Goal: Task Accomplishment & Management: Manage account settings

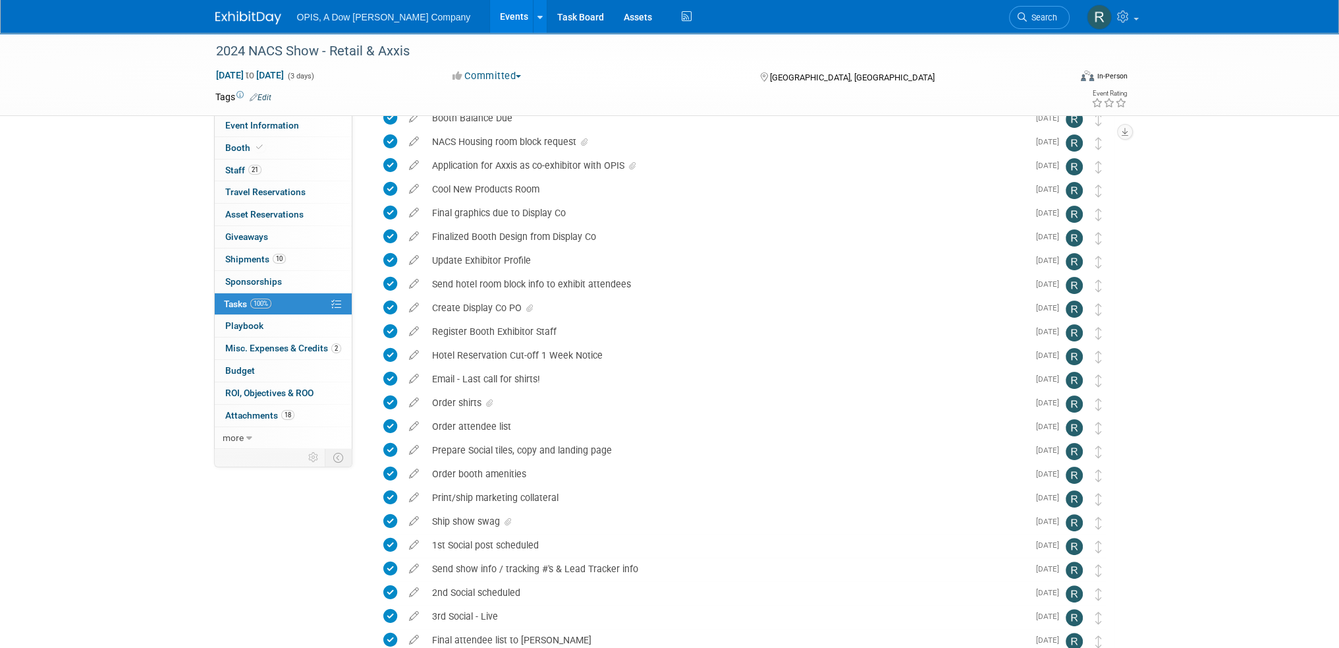
click at [490, 18] on link "Events" at bounding box center [514, 16] width 48 height 33
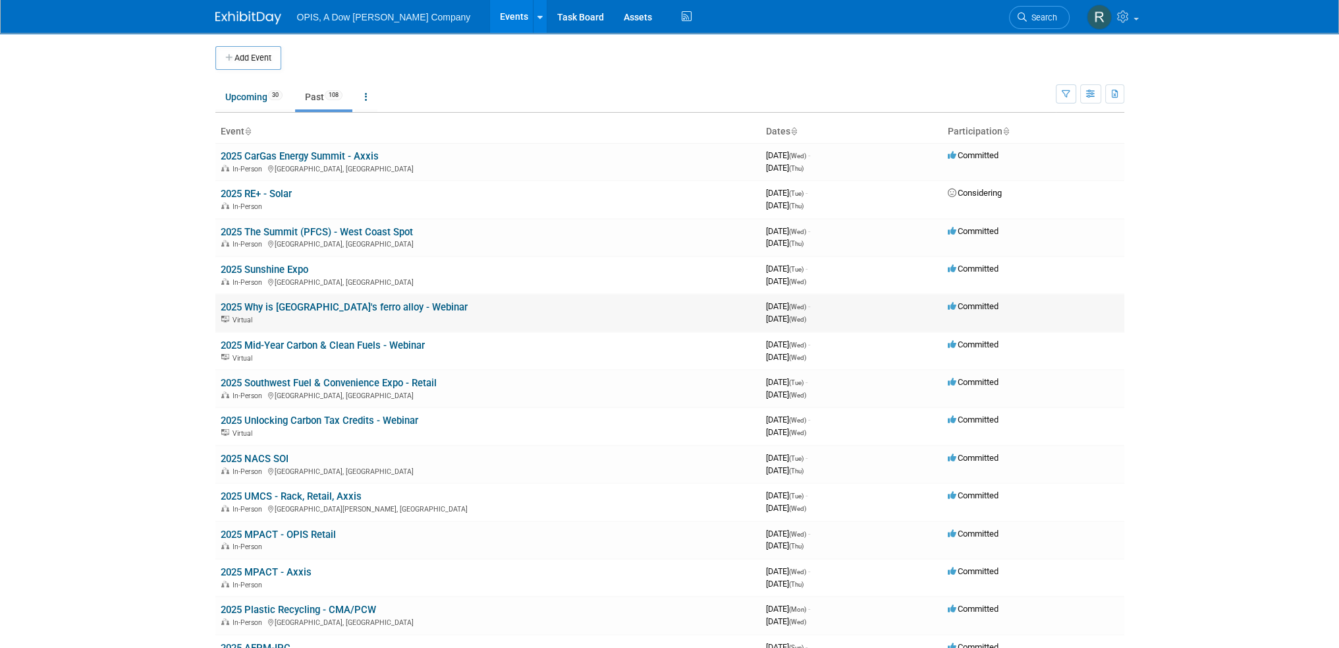
scroll to position [66, 0]
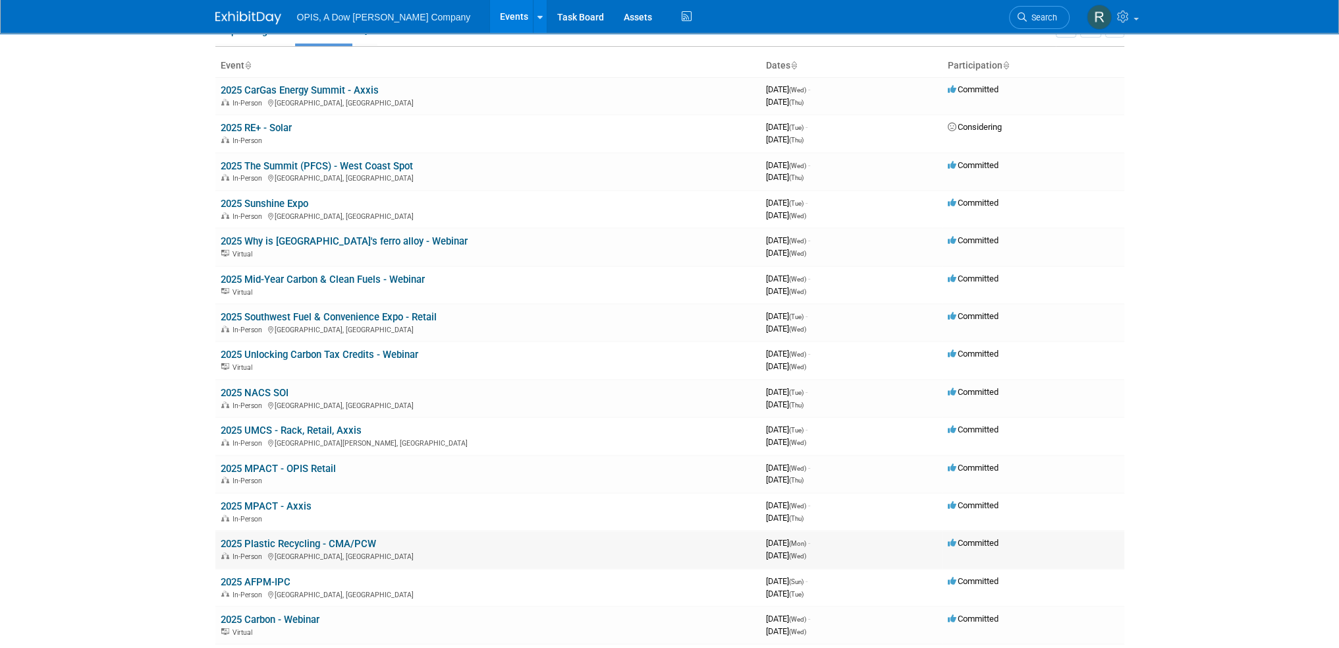
click at [279, 539] on link "2025 Plastic Recycling - CMA/PCW" at bounding box center [298, 544] width 155 height 12
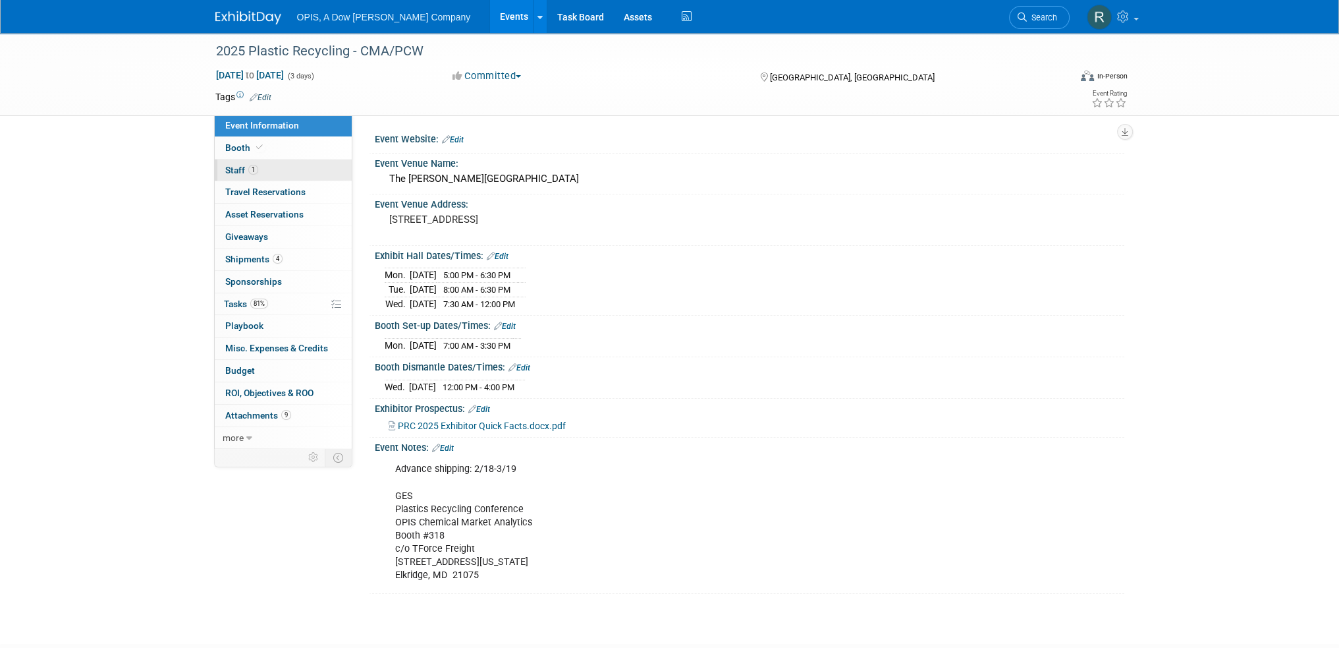
click at [235, 171] on span "Staff 1" at bounding box center [241, 170] width 33 height 11
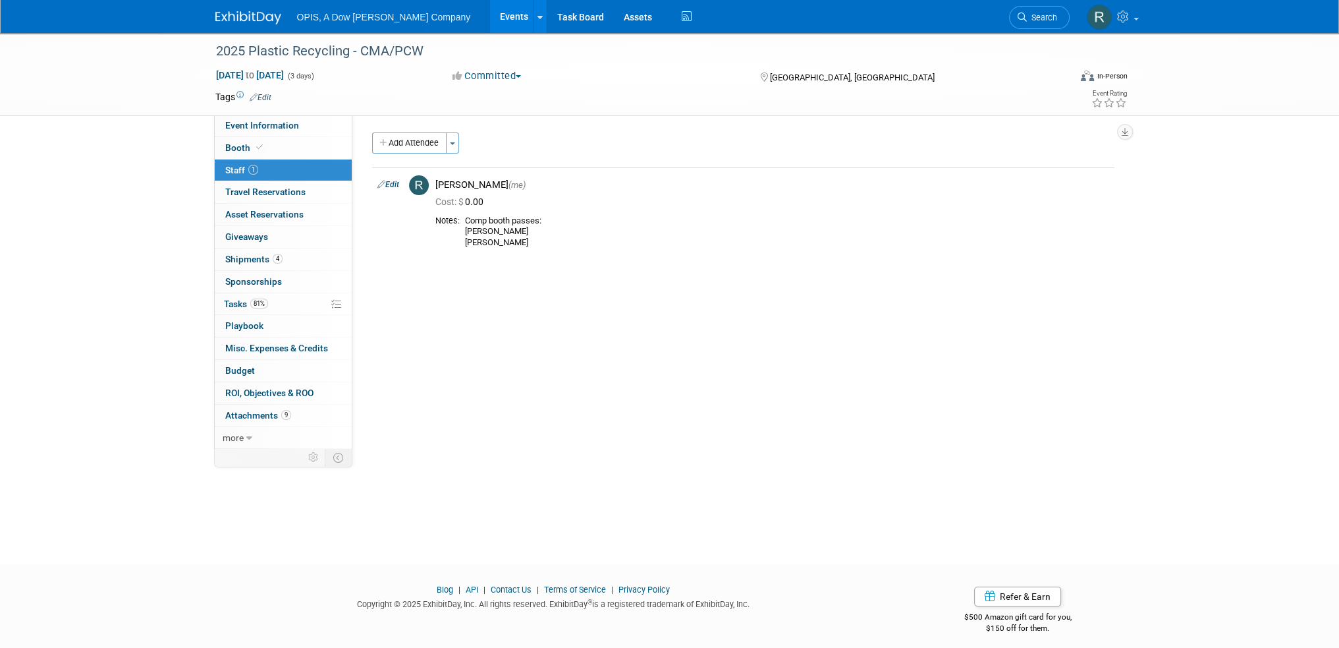
click at [490, 26] on link "Events" at bounding box center [514, 16] width 48 height 33
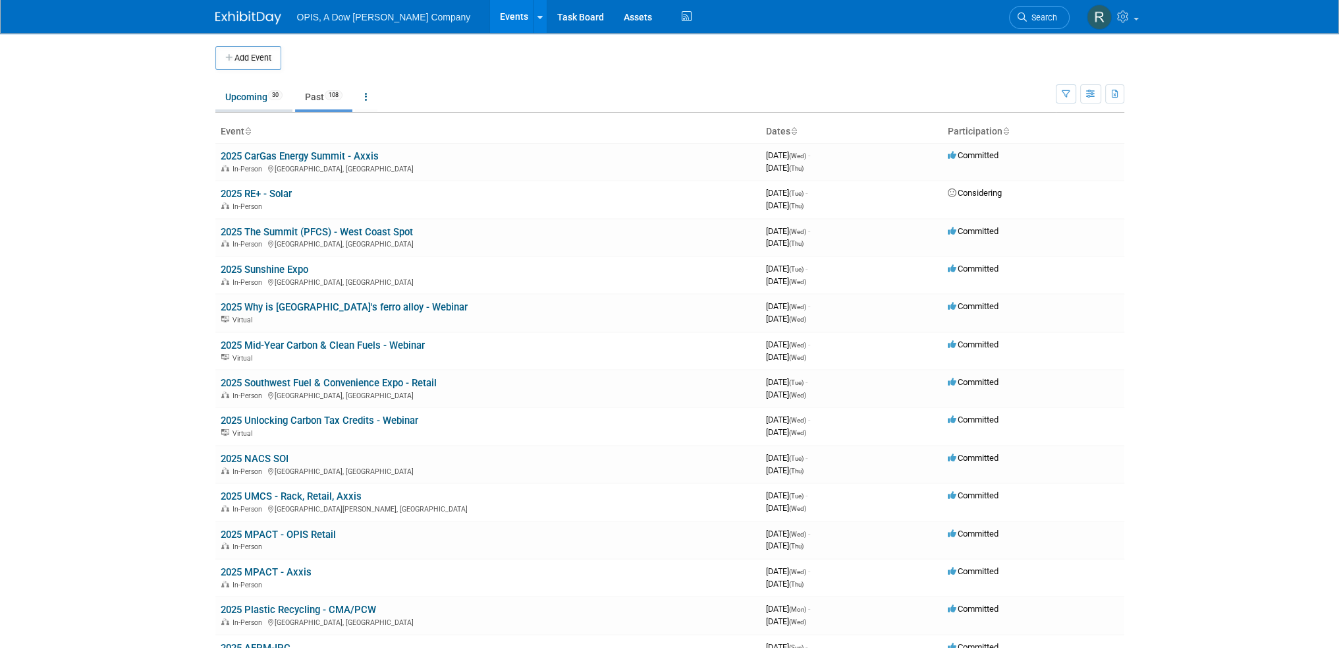
click at [229, 105] on link "Upcoming 30" at bounding box center [253, 96] width 77 height 25
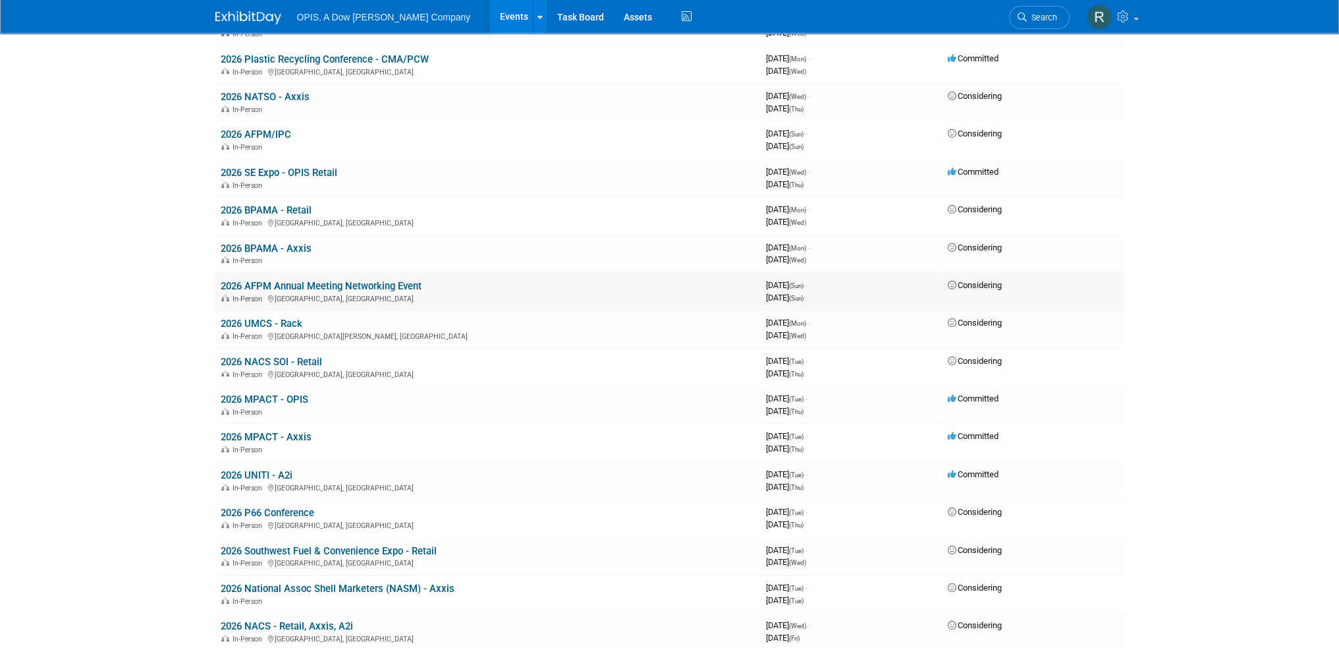
scroll to position [198, 0]
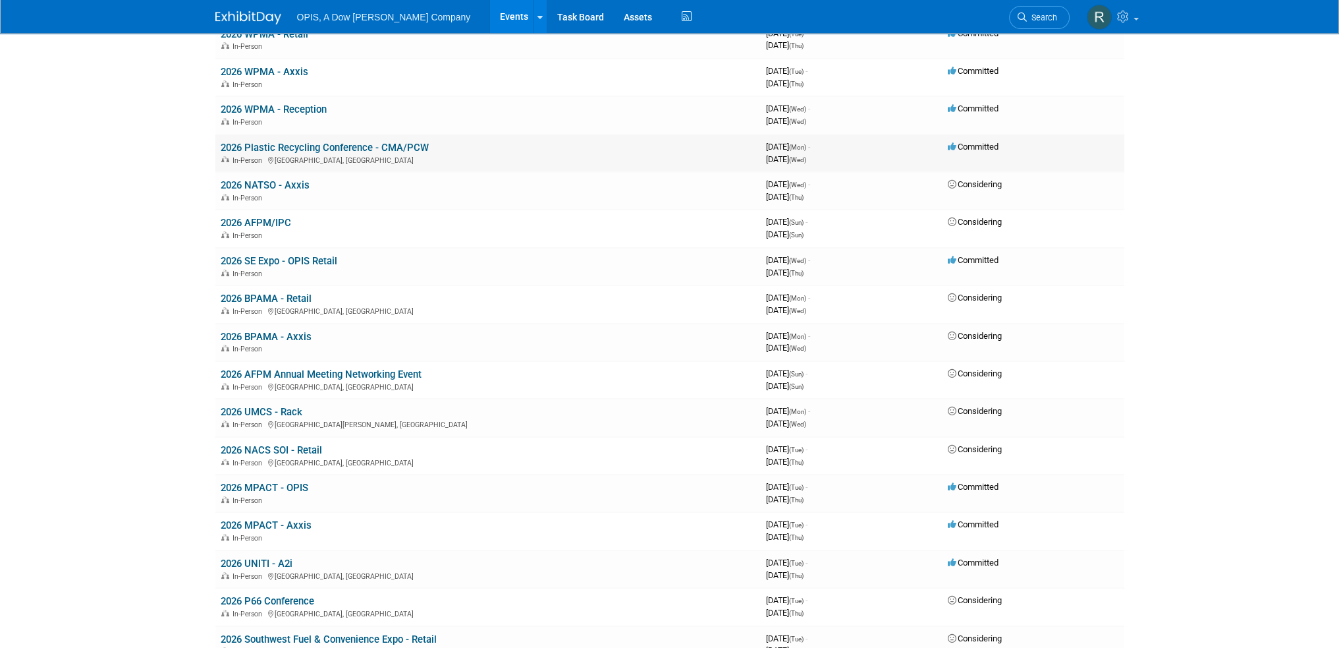
click at [304, 154] on div "In-Person [GEOGRAPHIC_DATA], [GEOGRAPHIC_DATA]" at bounding box center [488, 159] width 535 height 11
click at [277, 149] on link "2026 Plastic Recycling Conference - CMA/PCW" at bounding box center [325, 148] width 208 height 12
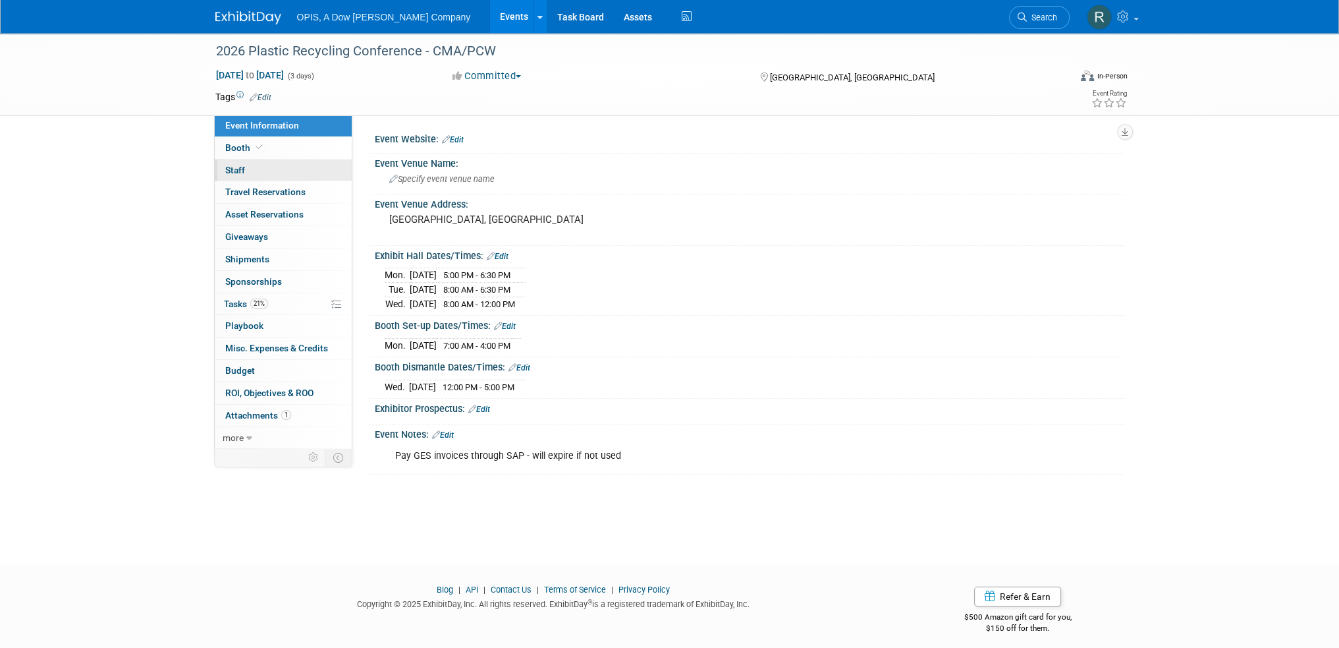
click at [233, 168] on span "Staff 0" at bounding box center [235, 170] width 20 height 11
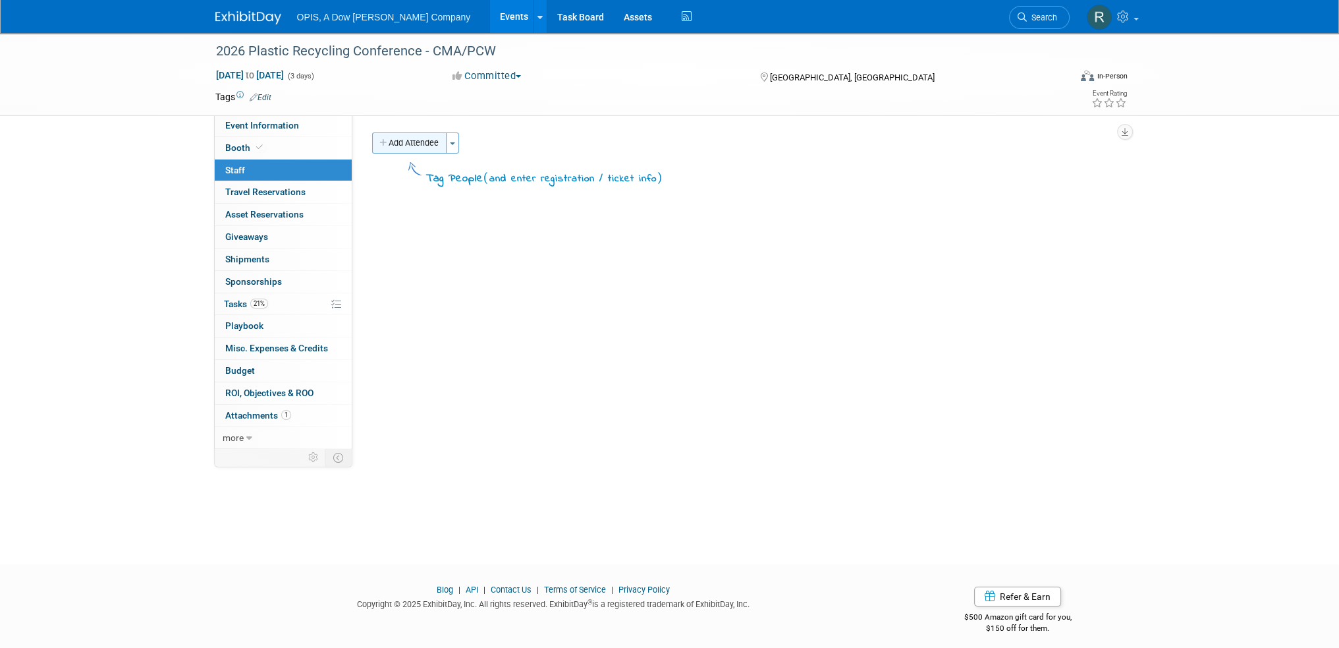
click at [391, 144] on button "Add Attendee" at bounding box center [409, 142] width 74 height 21
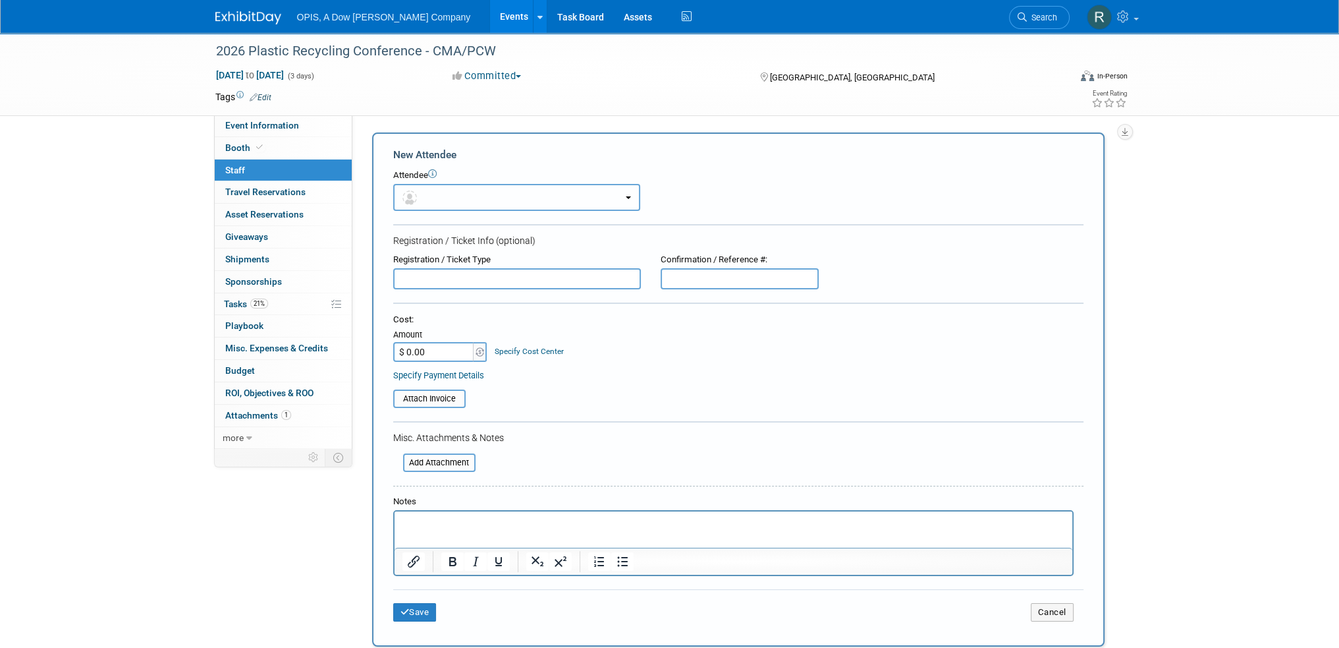
click at [453, 195] on button "button" at bounding box center [516, 197] width 247 height 27
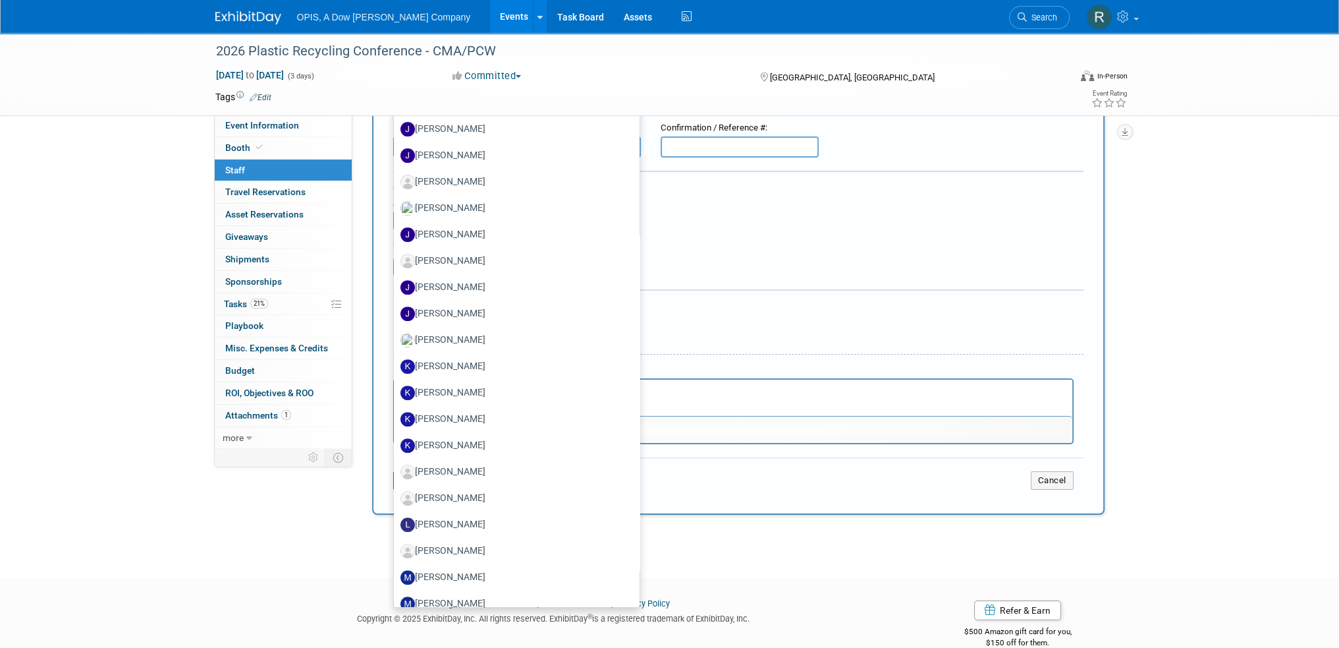
scroll to position [682, 0]
click at [1130, 14] on icon at bounding box center [1124, 17] width 15 height 12
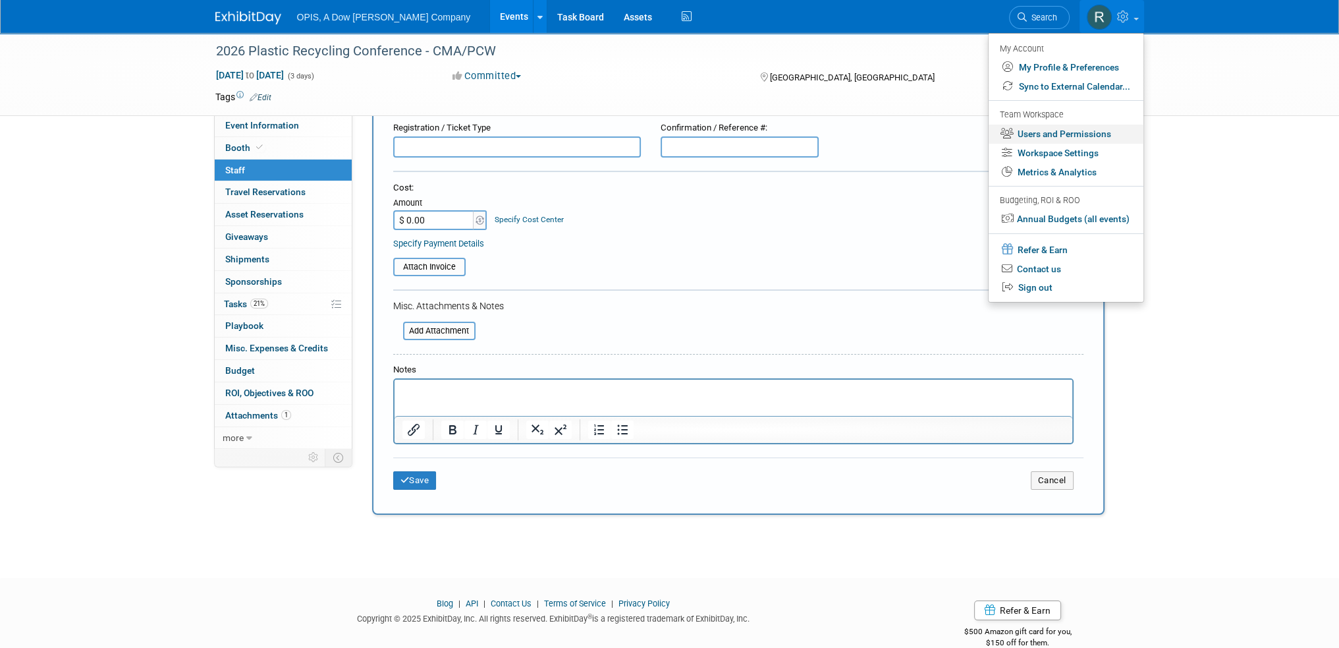
click at [1029, 138] on link "Users and Permissions" at bounding box center [1066, 133] width 155 height 19
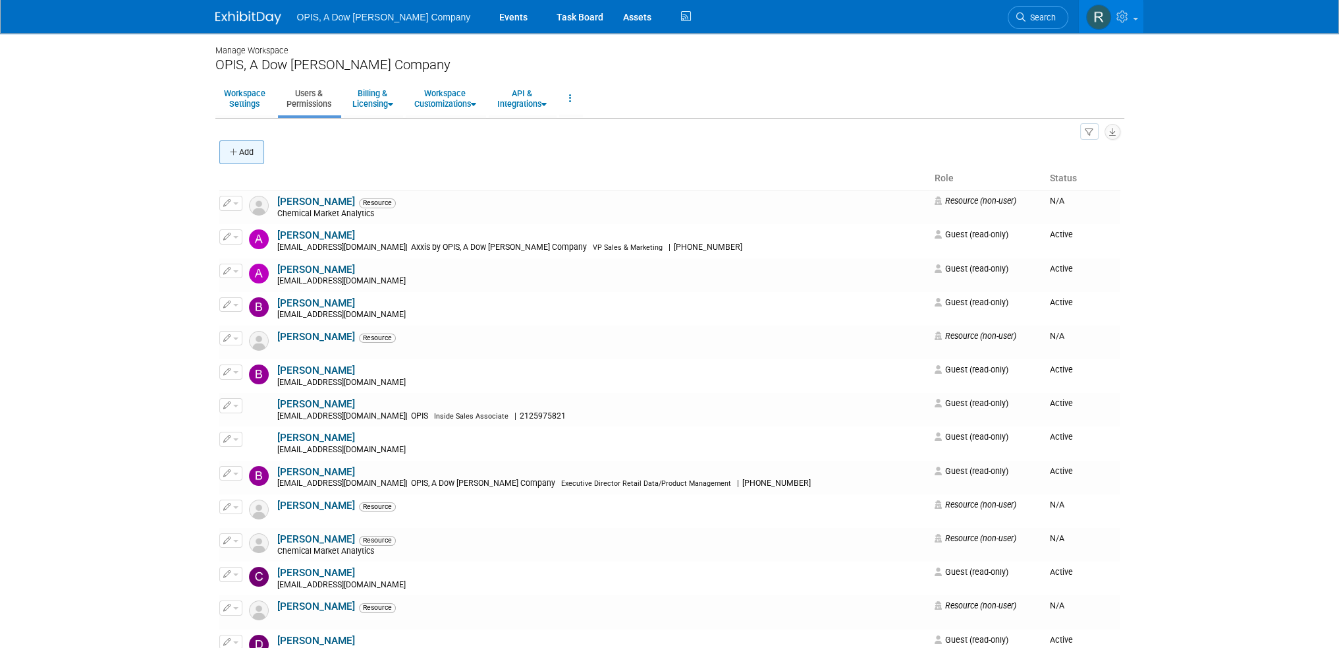
click at [230, 149] on icon "button" at bounding box center [234, 152] width 9 height 9
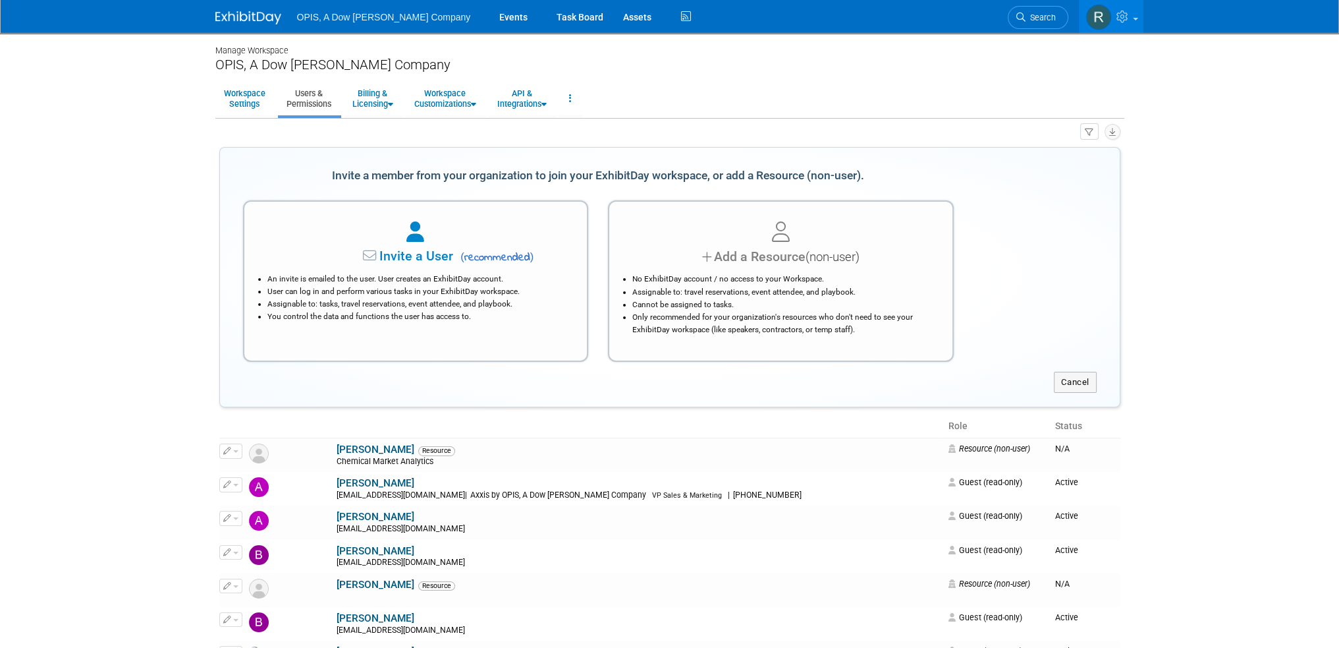
click at [775, 263] on div "Add a Resource (non-user)" at bounding box center [781, 256] width 310 height 19
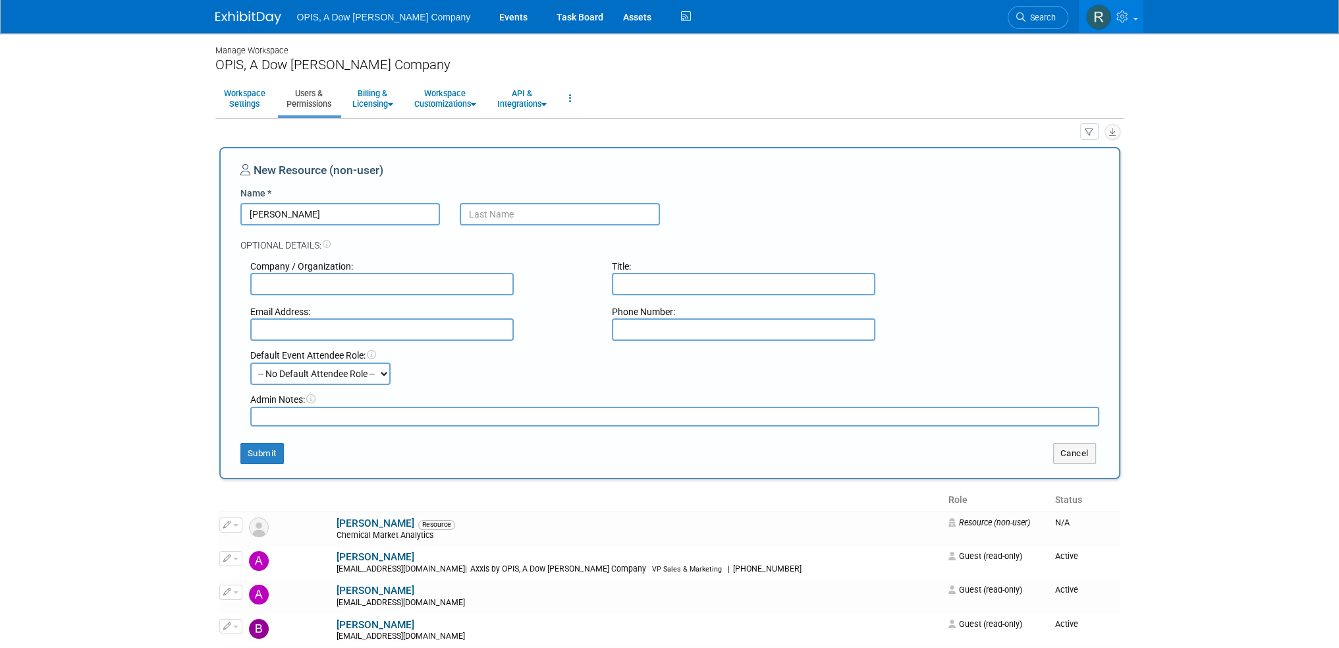
type input "[PERSON_NAME]"
click at [532, 217] on input "text" at bounding box center [560, 214] width 200 height 22
type input "Beury"
click at [323, 287] on input "text" at bounding box center [381, 284] width 263 height 22
type input "C"
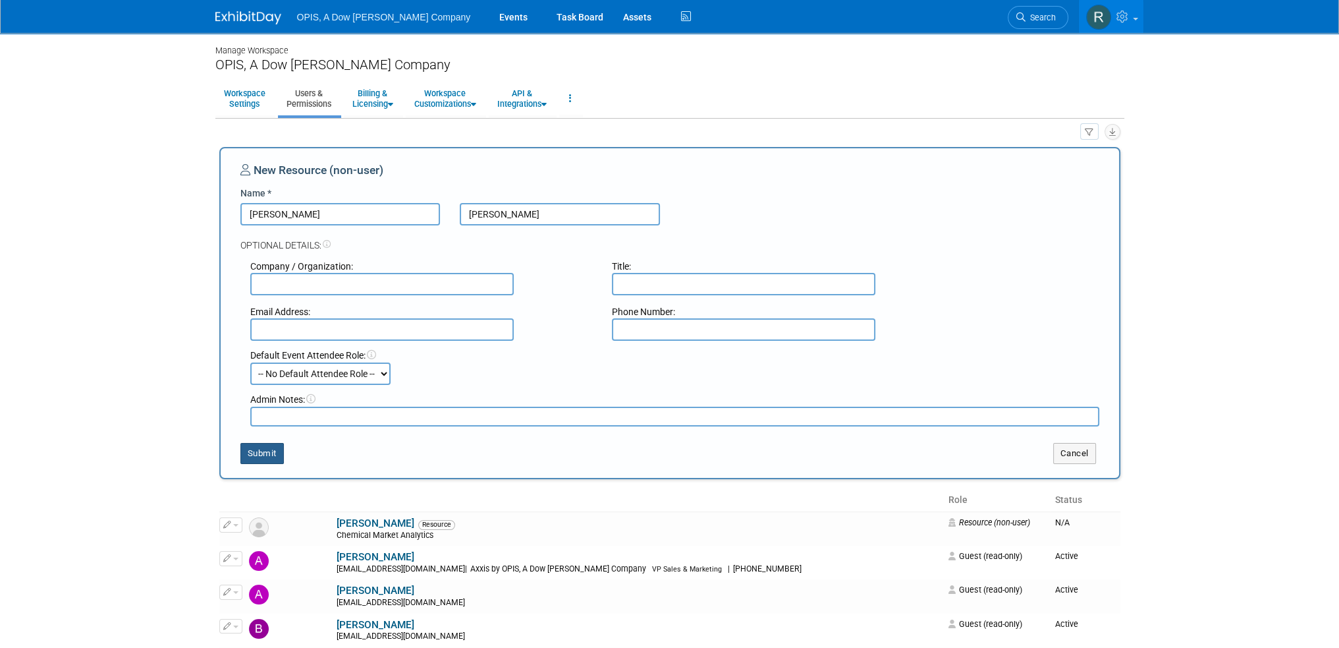
click at [273, 456] on button "Submit" at bounding box center [261, 453] width 43 height 21
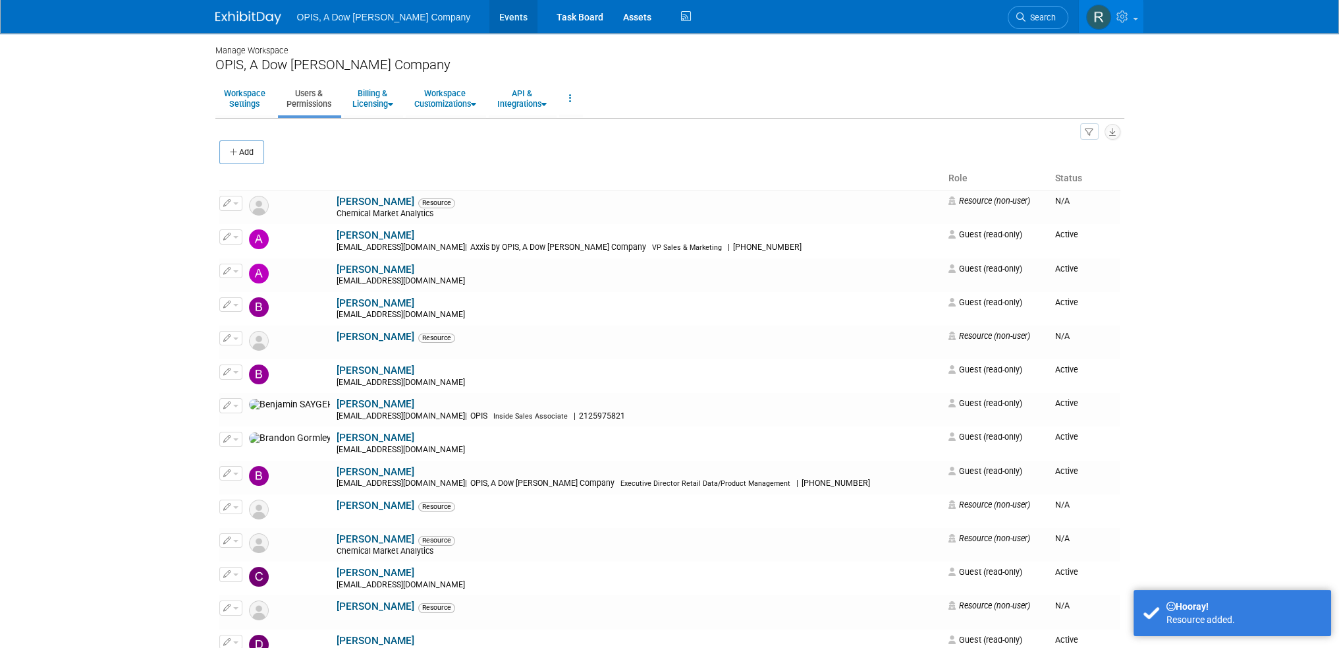
click at [489, 20] on link "Events" at bounding box center [513, 16] width 48 height 33
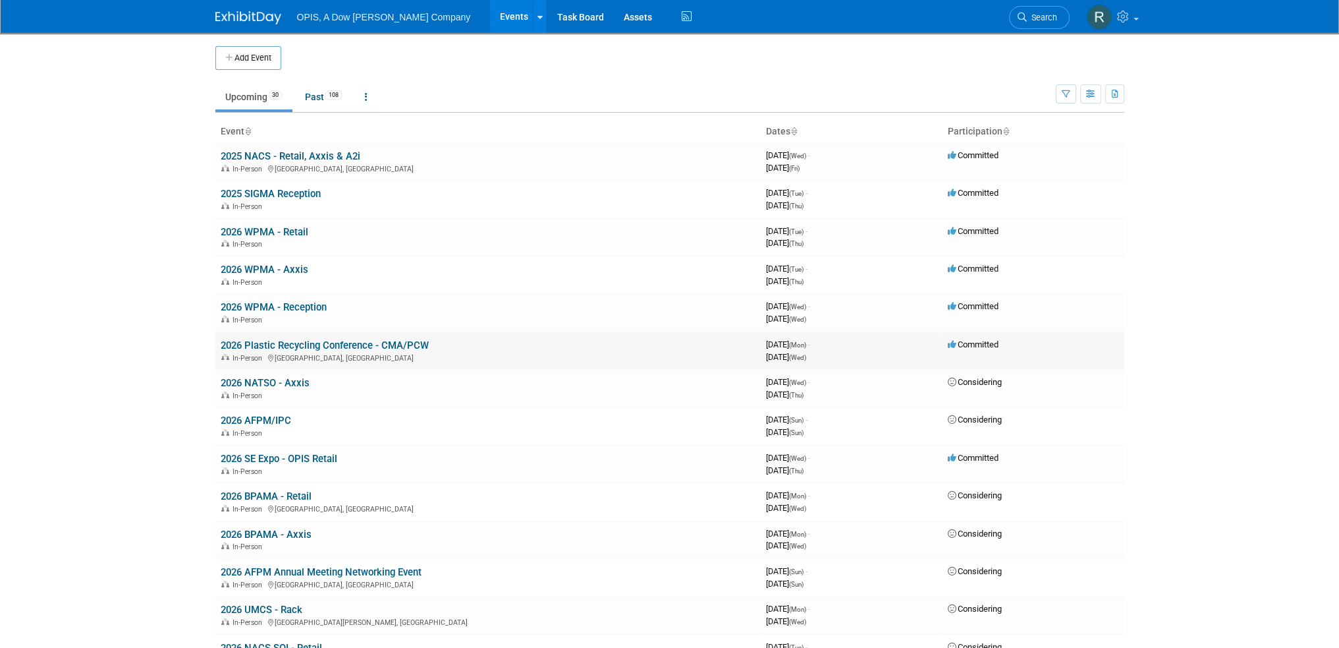
click at [317, 348] on link "2026 Plastic Recycling Conference - CMA/PCW" at bounding box center [325, 345] width 208 height 12
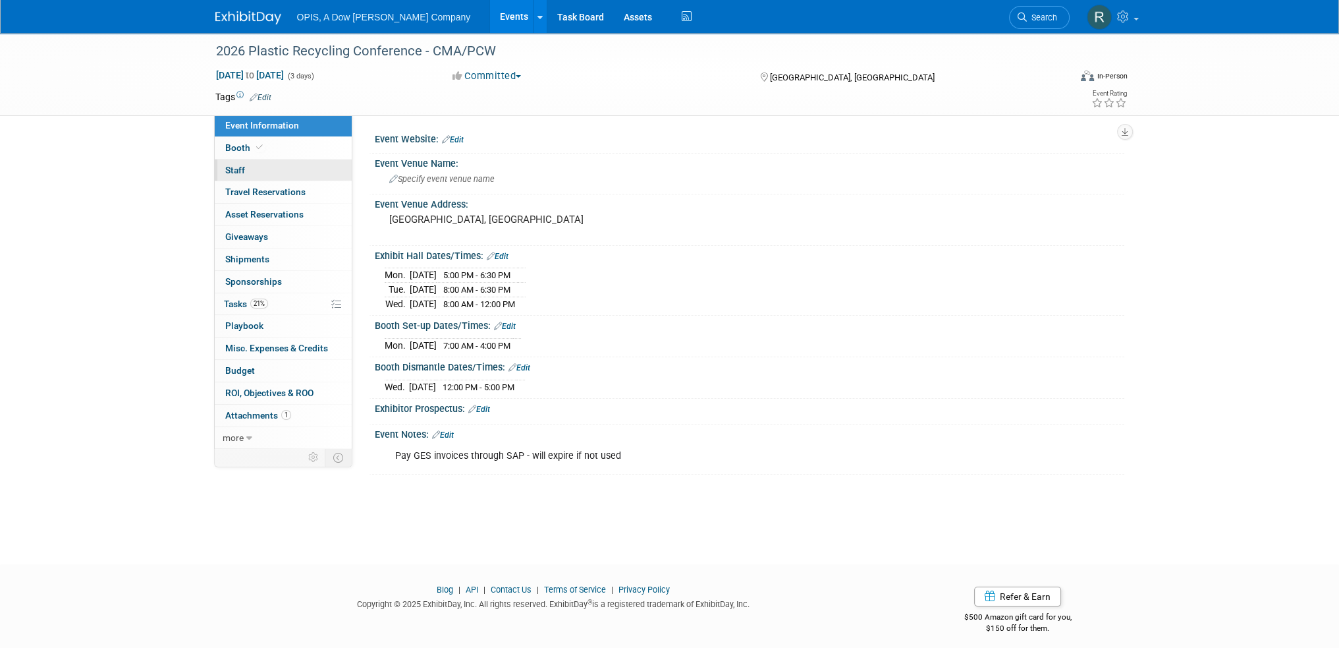
click at [238, 175] on span "Staff 0" at bounding box center [235, 170] width 20 height 11
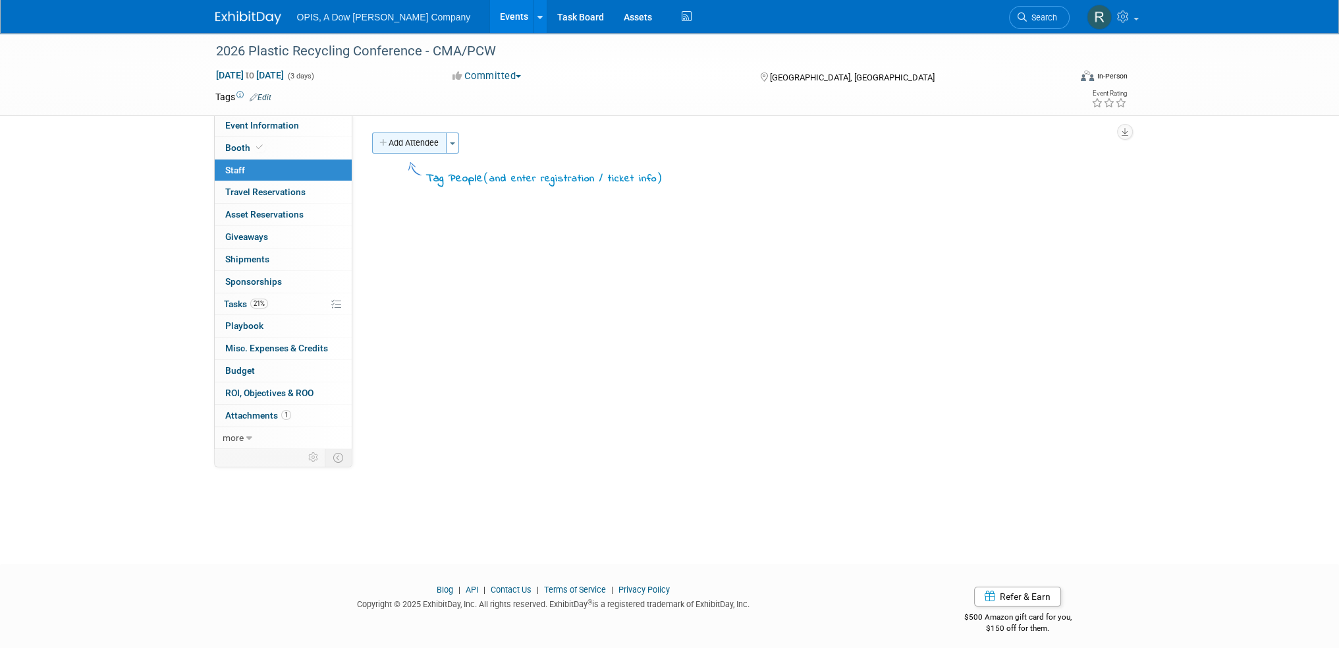
click at [398, 138] on button "Add Attendee" at bounding box center [409, 142] width 74 height 21
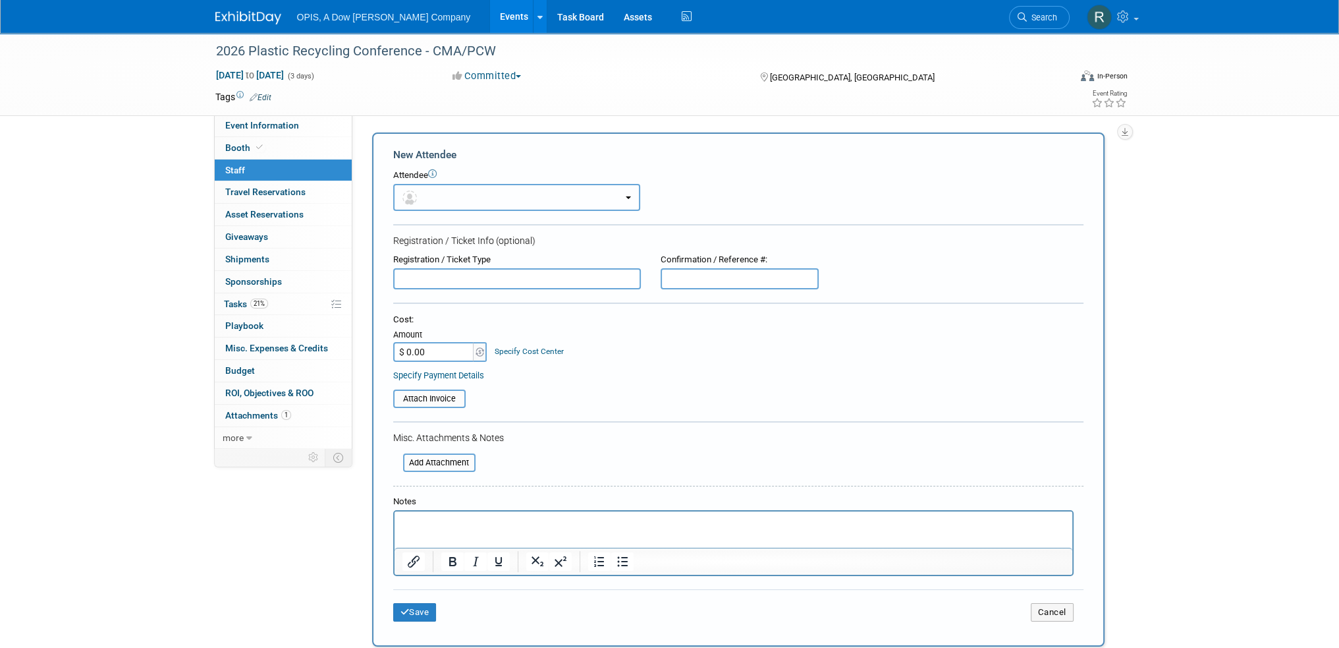
click at [437, 194] on button "button" at bounding box center [516, 197] width 247 height 27
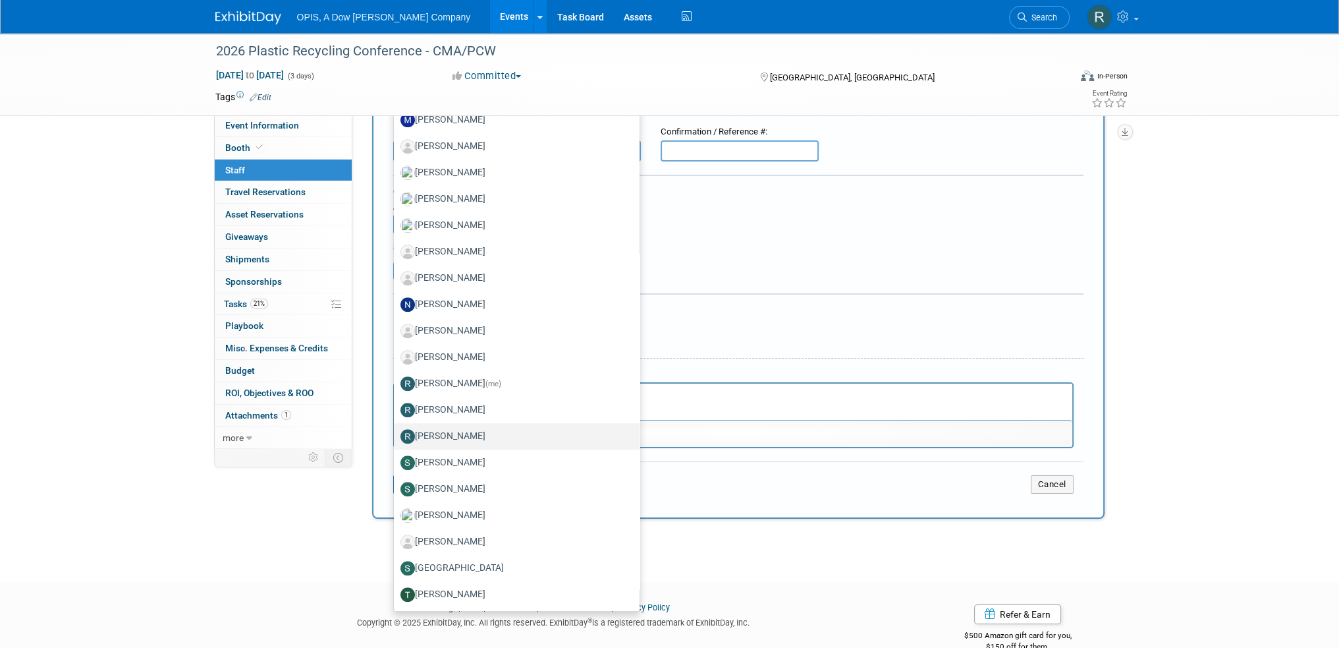
scroll to position [150, 0]
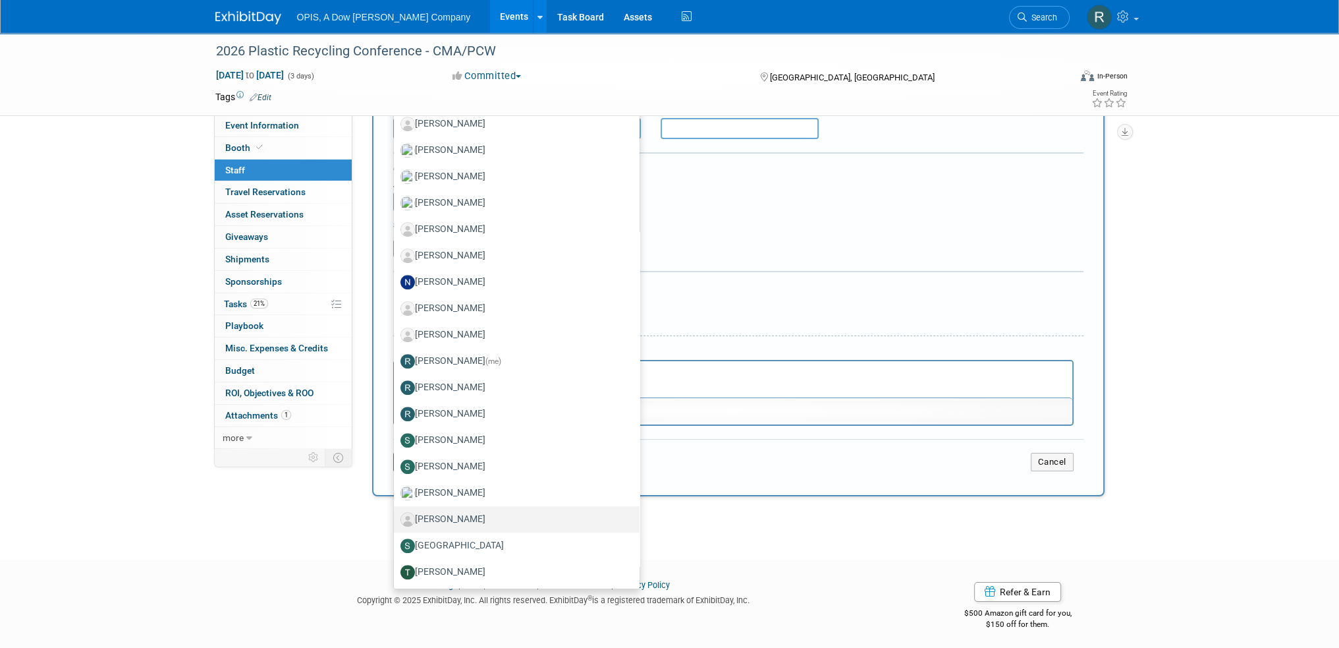
click at [491, 509] on label "Susan Beury" at bounding box center [514, 519] width 226 height 21
click at [396, 513] on input "Susan Beury" at bounding box center [391, 517] width 9 height 9
select select "e7db8dfd-290b-46e4-8c73-e521af2902ac"
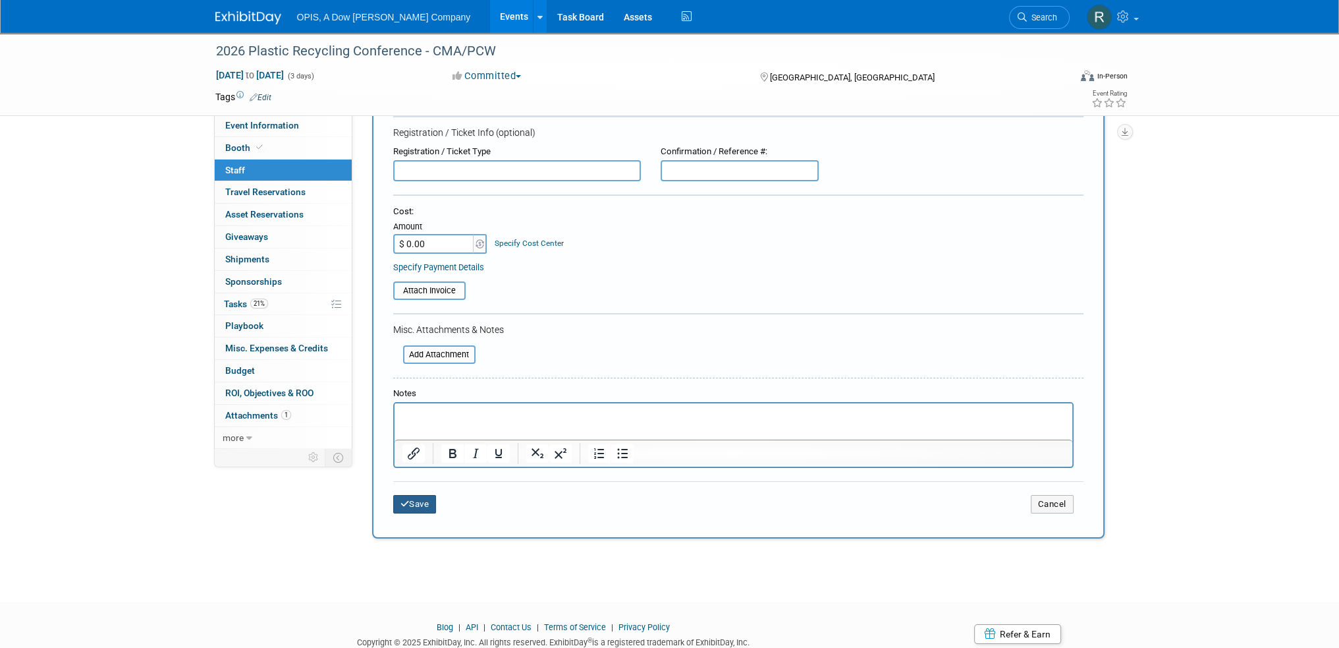
click at [422, 505] on button "Save" at bounding box center [414, 504] width 43 height 18
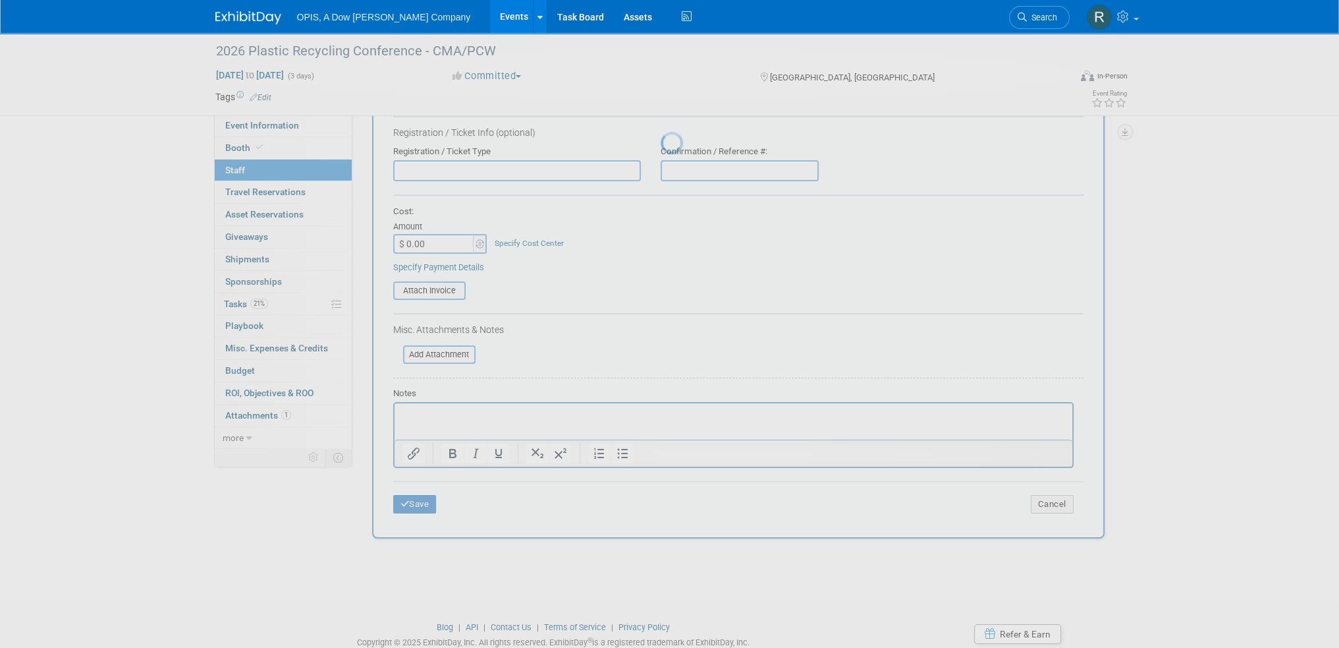
scroll to position [8, 0]
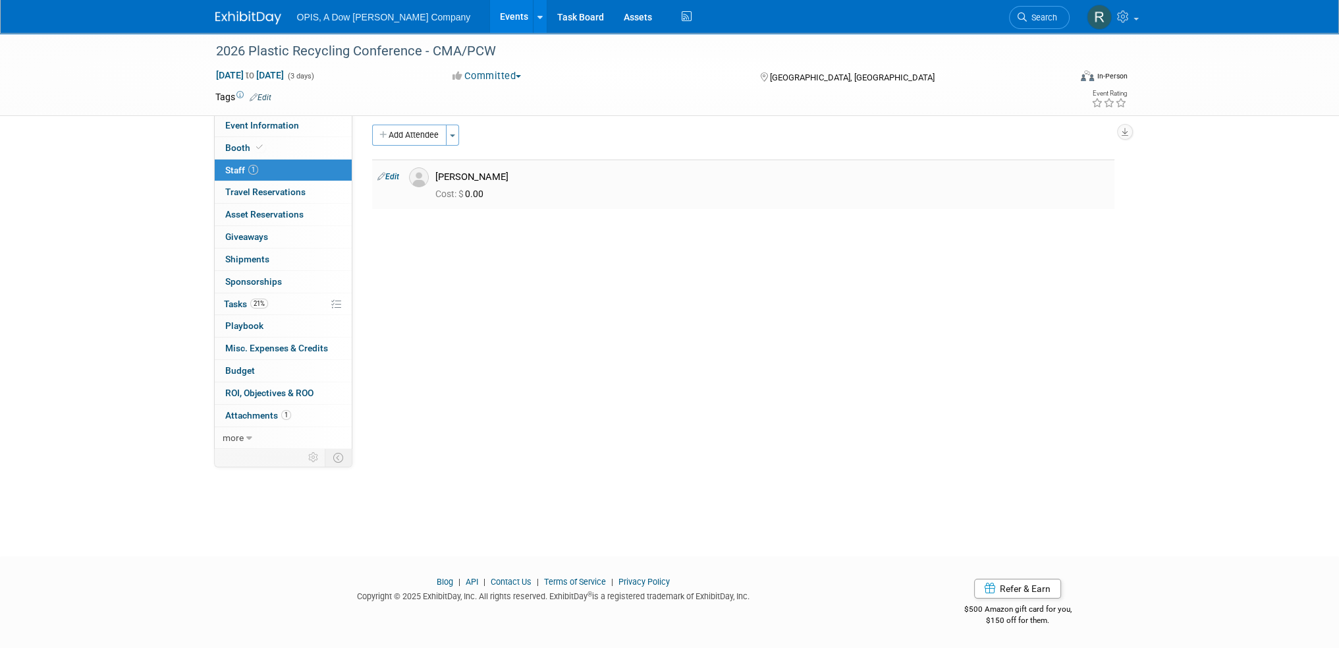
click at [392, 172] on link "Edit" at bounding box center [388, 176] width 22 height 9
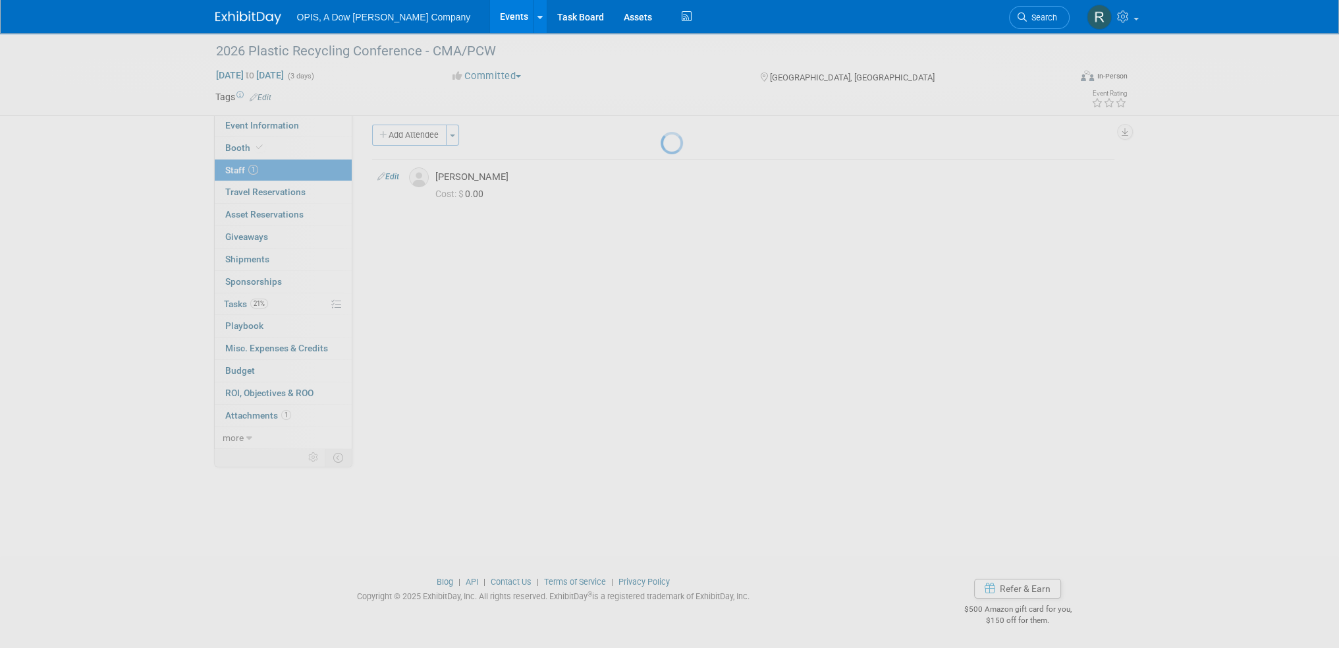
select select "e7db8dfd-290b-46e4-8c73-e521af2902ac"
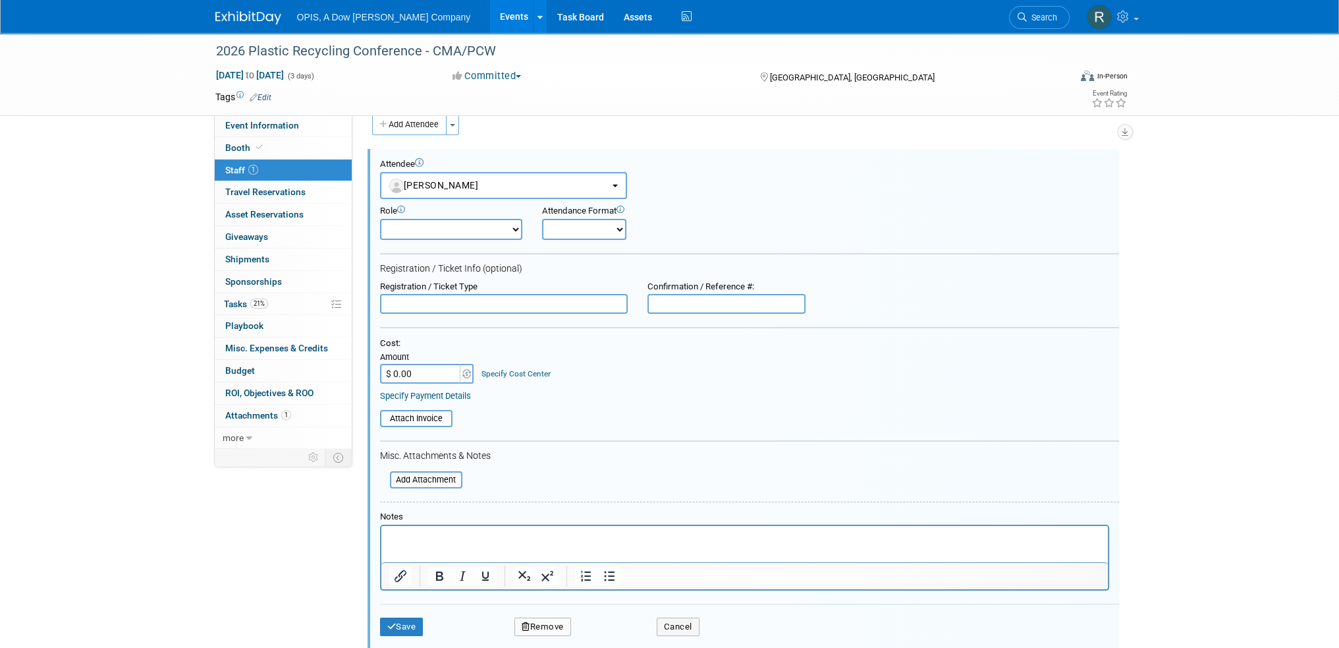
scroll to position [0, 0]
click at [444, 229] on select "Demonstrator Host Planner Presenter Sales Representative Set-up/Dismantle Crew …" at bounding box center [451, 229] width 142 height 21
select select "4"
click at [380, 219] on select "Demonstrator Host Planner Presenter Sales Representative Set-up/Dismantle Crew …" at bounding box center [451, 229] width 142 height 21
click at [408, 619] on button "Save" at bounding box center [401, 626] width 43 height 18
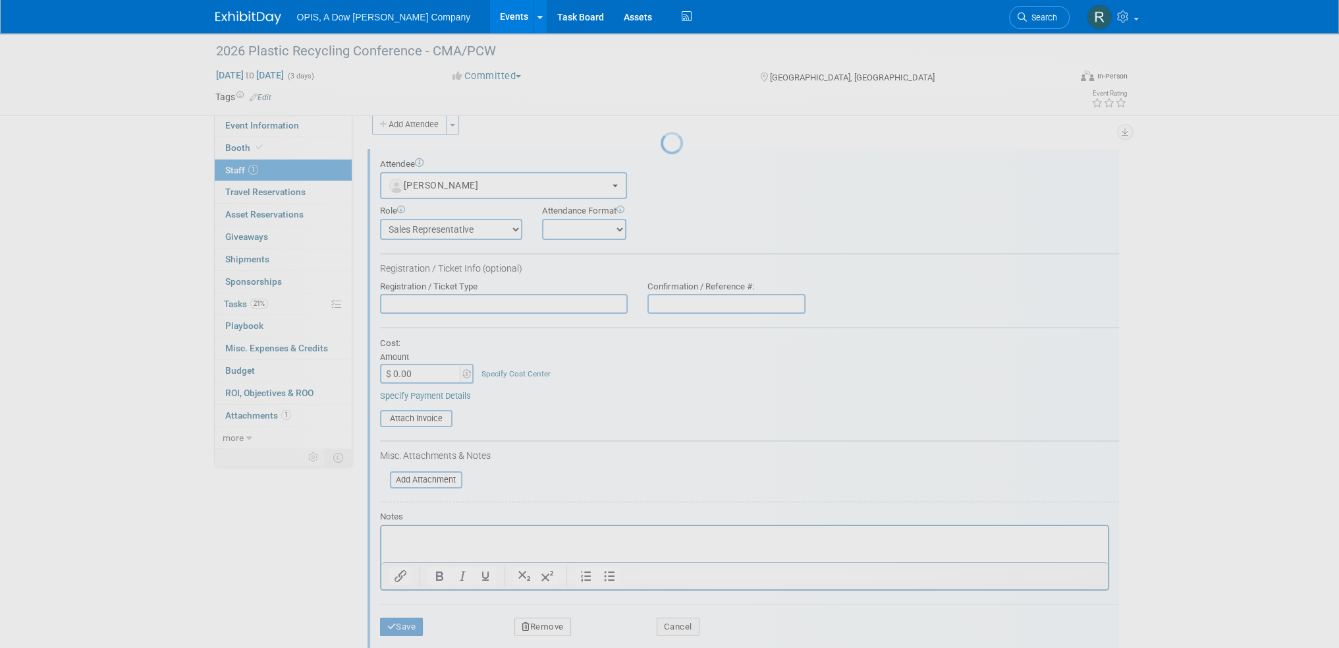
scroll to position [8, 0]
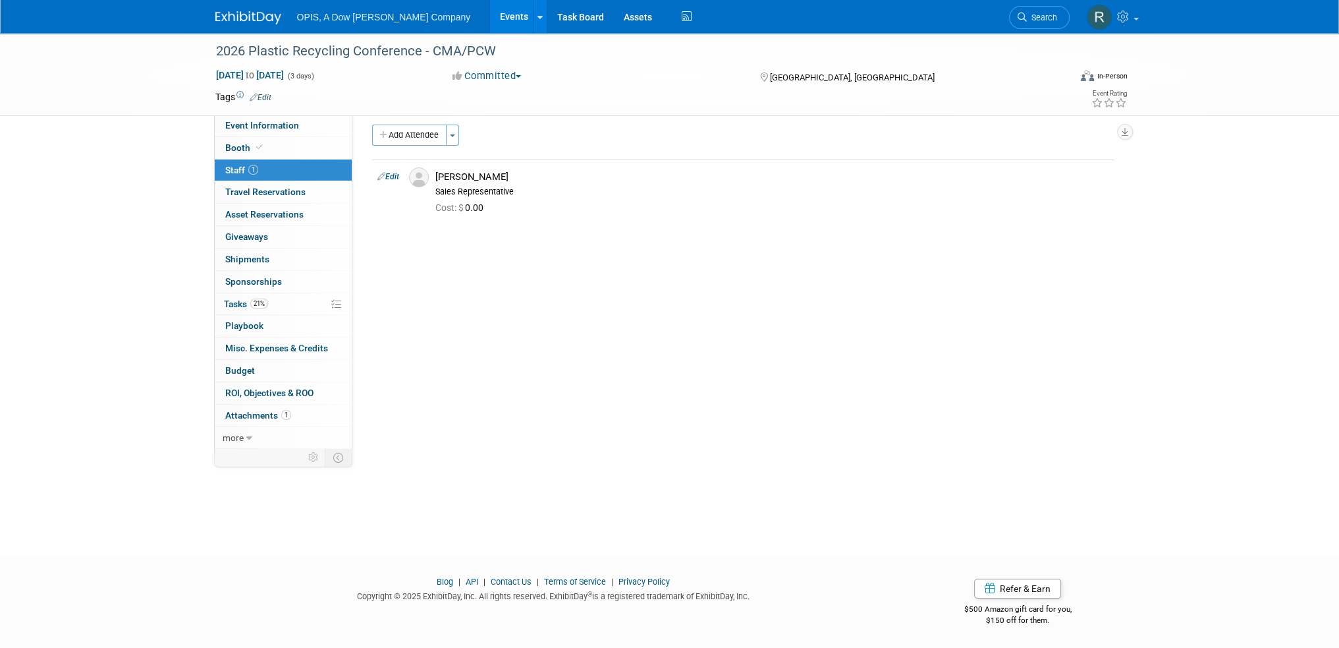
click at [490, 17] on link "Events" at bounding box center [514, 16] width 48 height 33
